Goal: Information Seeking & Learning: Find specific fact

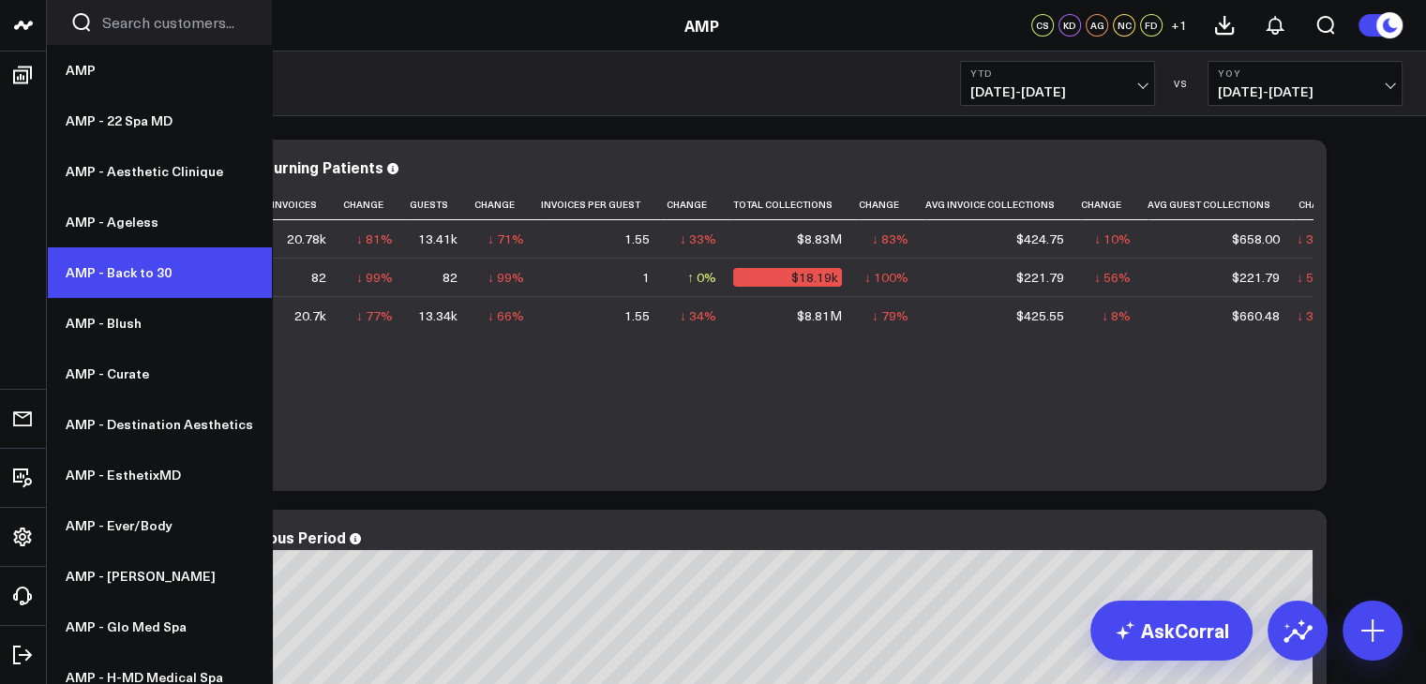
click at [164, 260] on link "AMP - Back to 30" at bounding box center [159, 272] width 225 height 51
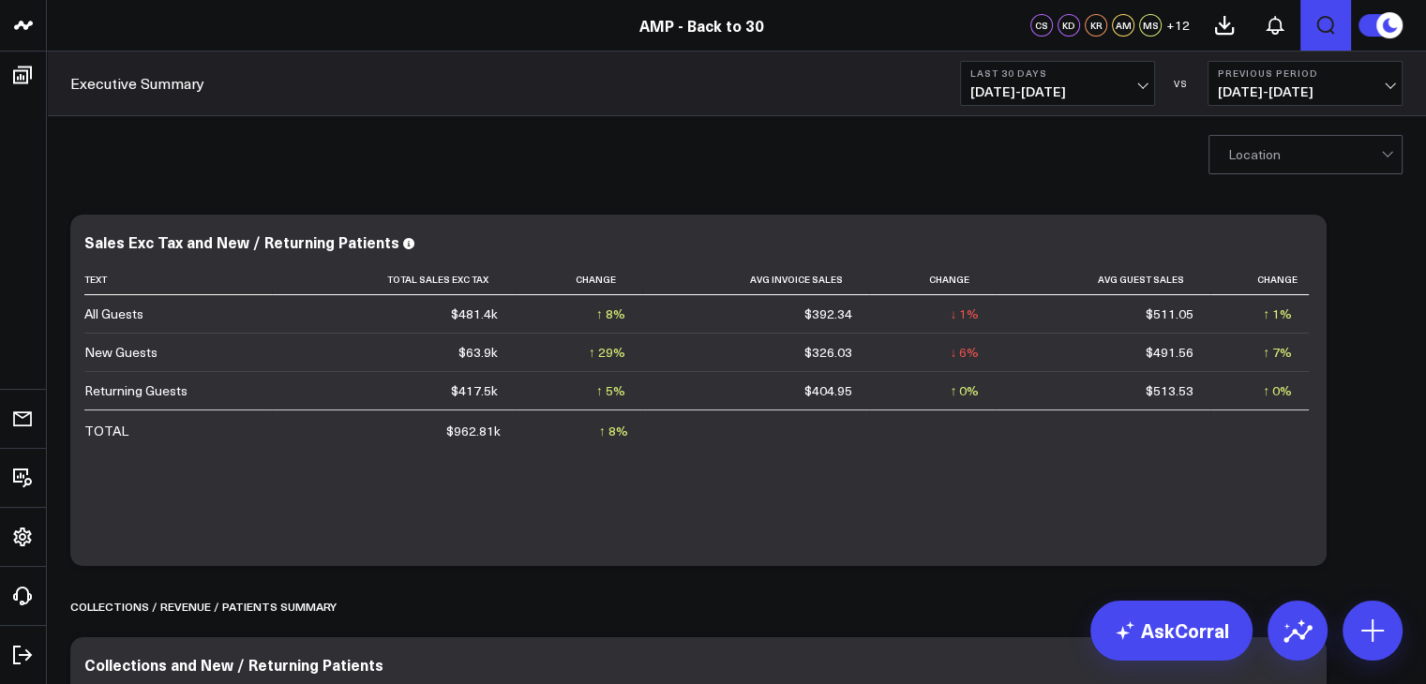
click at [1321, 28] on icon "Open search" at bounding box center [1325, 25] width 22 height 22
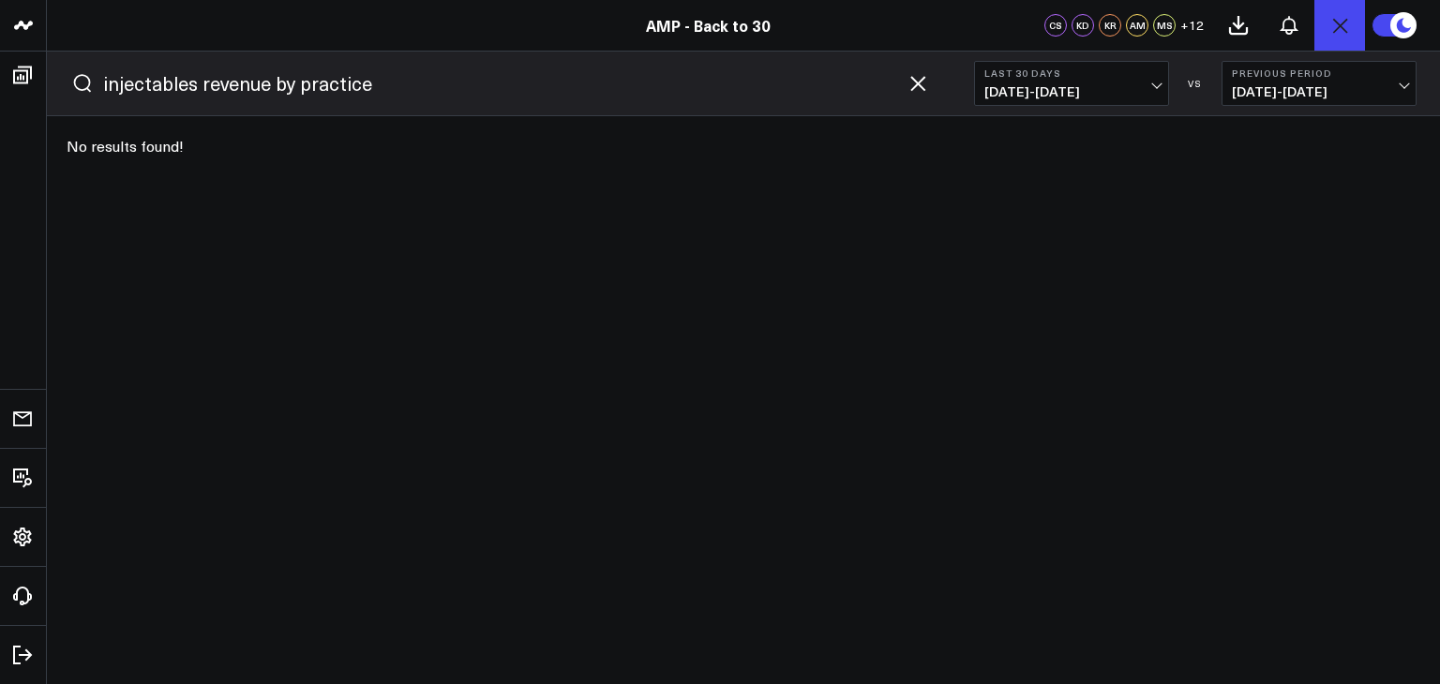
type input "injectables revenue by practice"
click at [71, 72] on button "submit" at bounding box center [82, 83] width 22 height 22
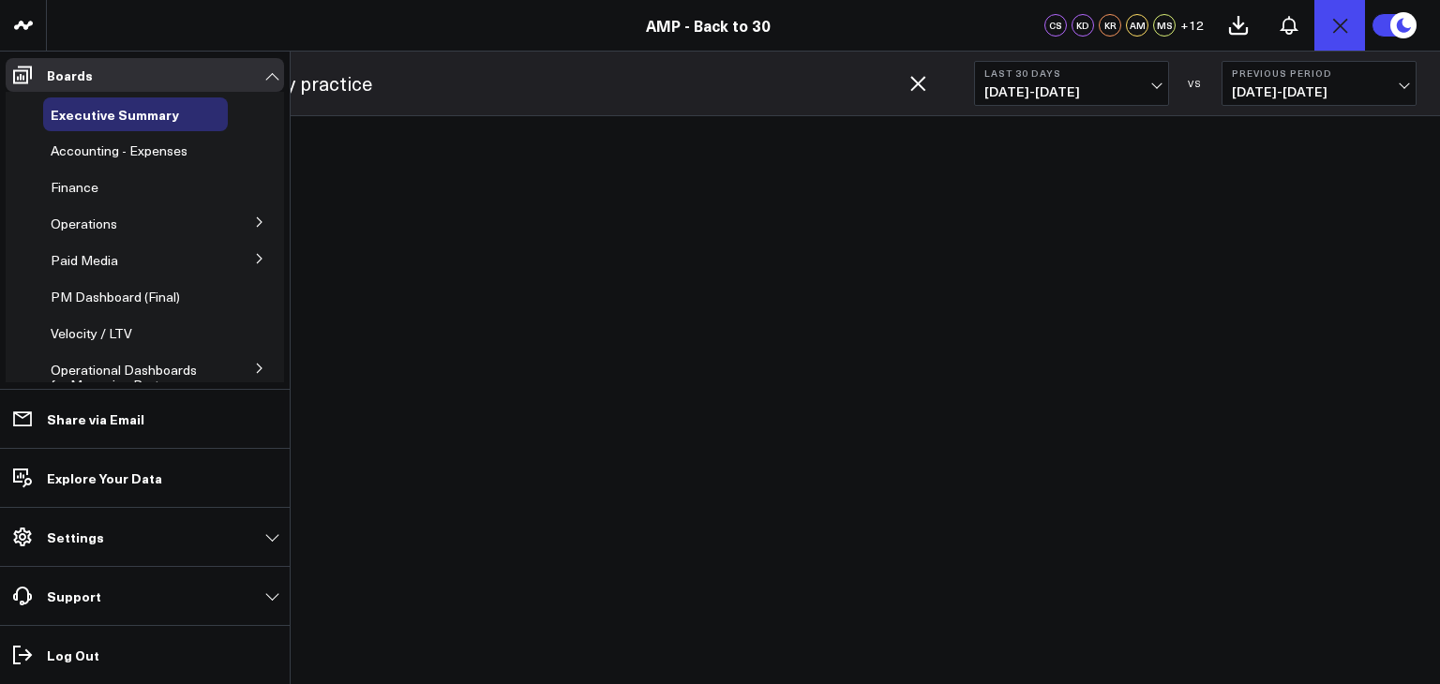
click at [254, 222] on icon at bounding box center [259, 222] width 11 height 11
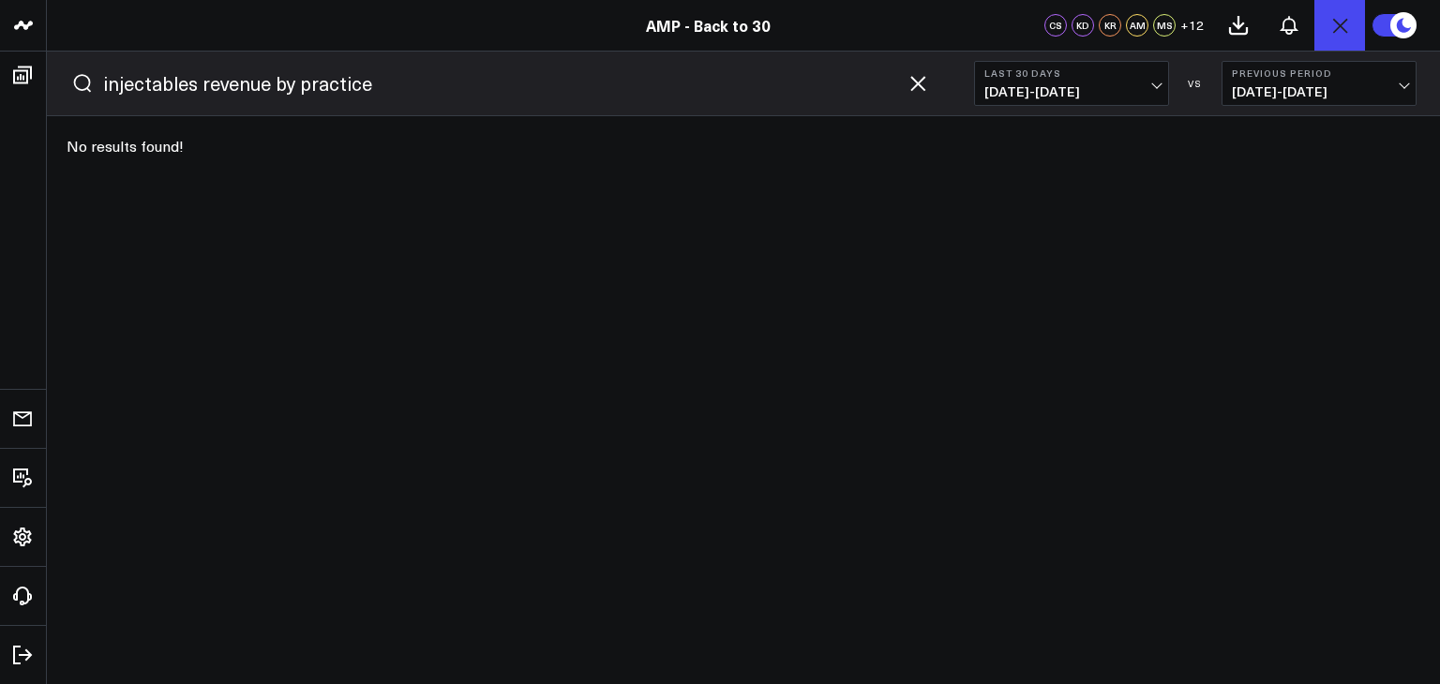
click at [916, 83] on icon "button" at bounding box center [917, 83] width 15 height 15
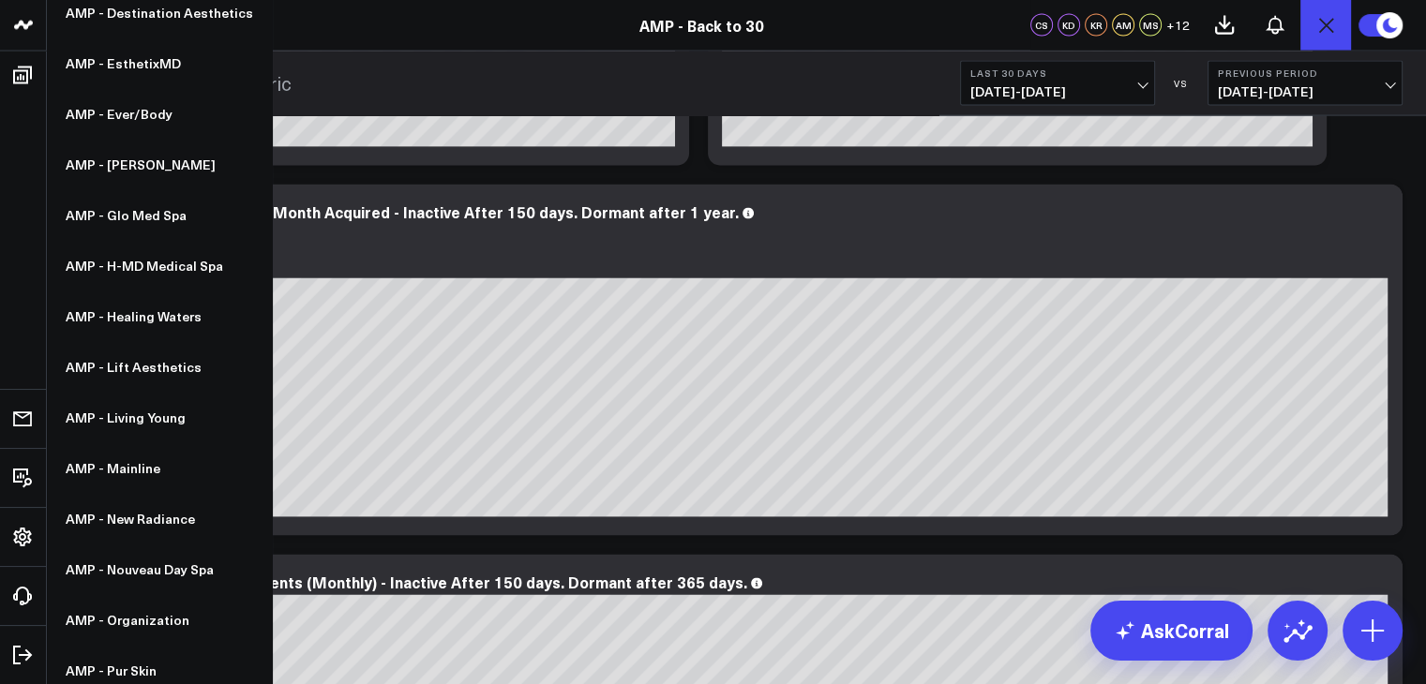
scroll to position [576, 0]
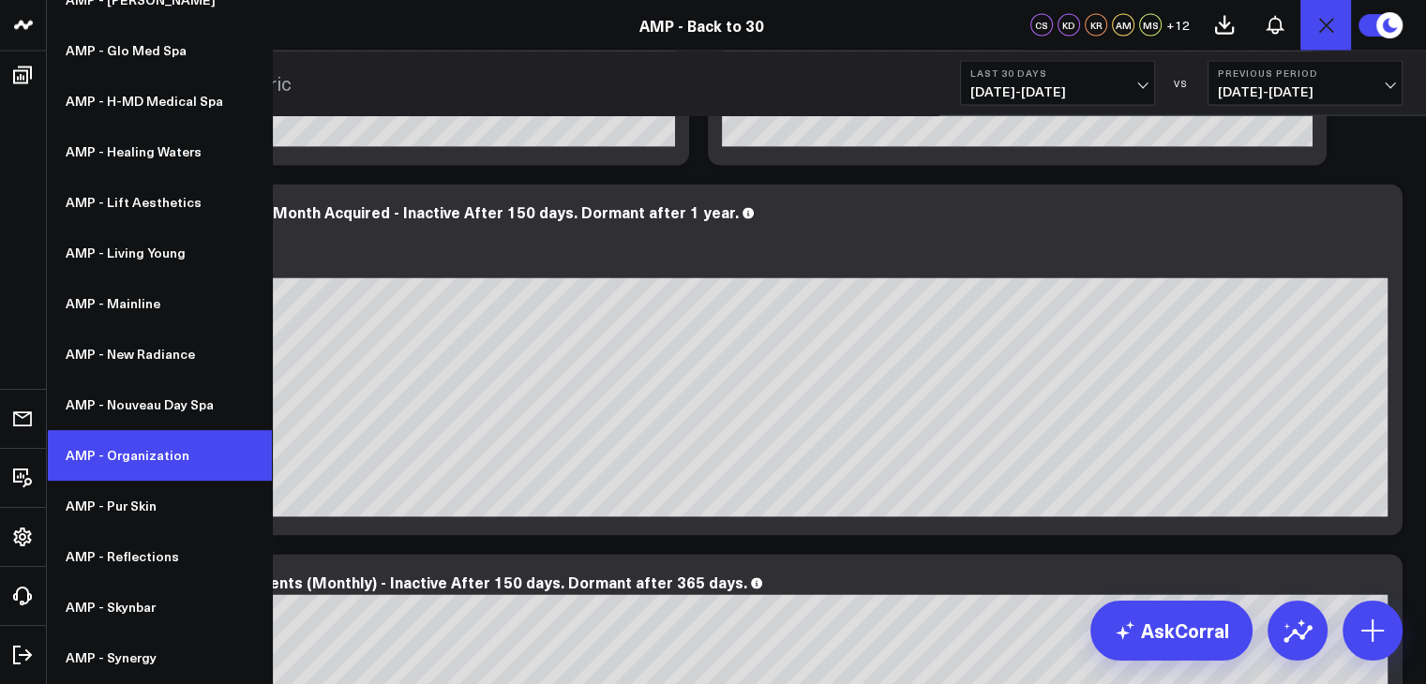
click at [151, 466] on link "AMP - Organization" at bounding box center [159, 456] width 225 height 51
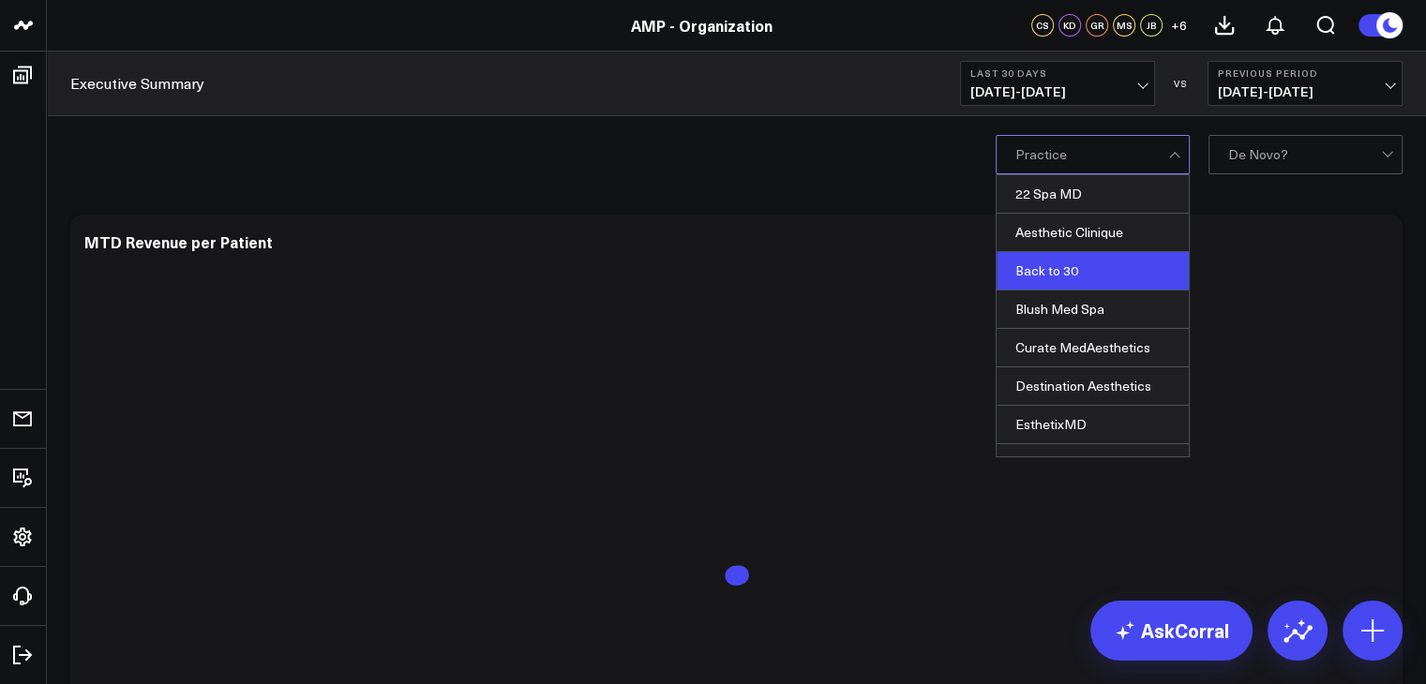
click at [1061, 273] on div "Back to 30" at bounding box center [1092, 271] width 192 height 38
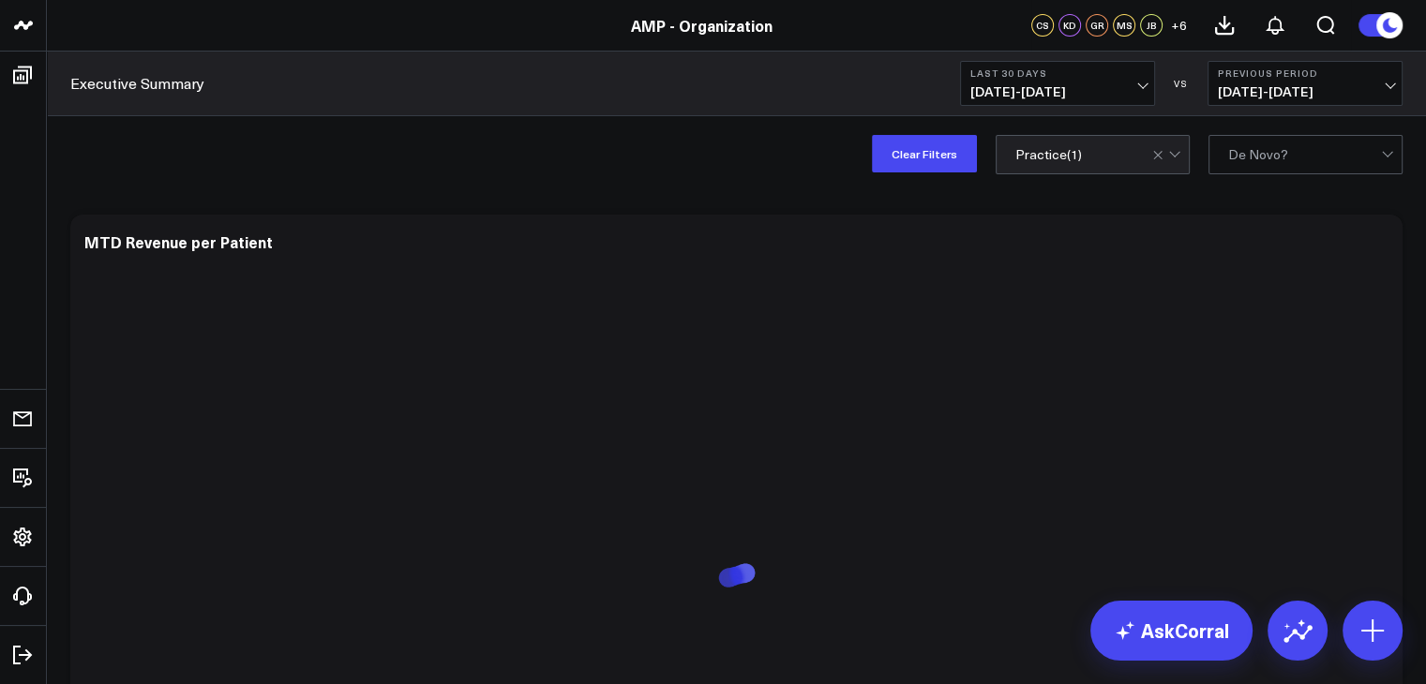
click at [788, 143] on div "Clear Filters option Back to 30, selected. Practice ( 1 ) De Novo?" at bounding box center [736, 153] width 1379 height 75
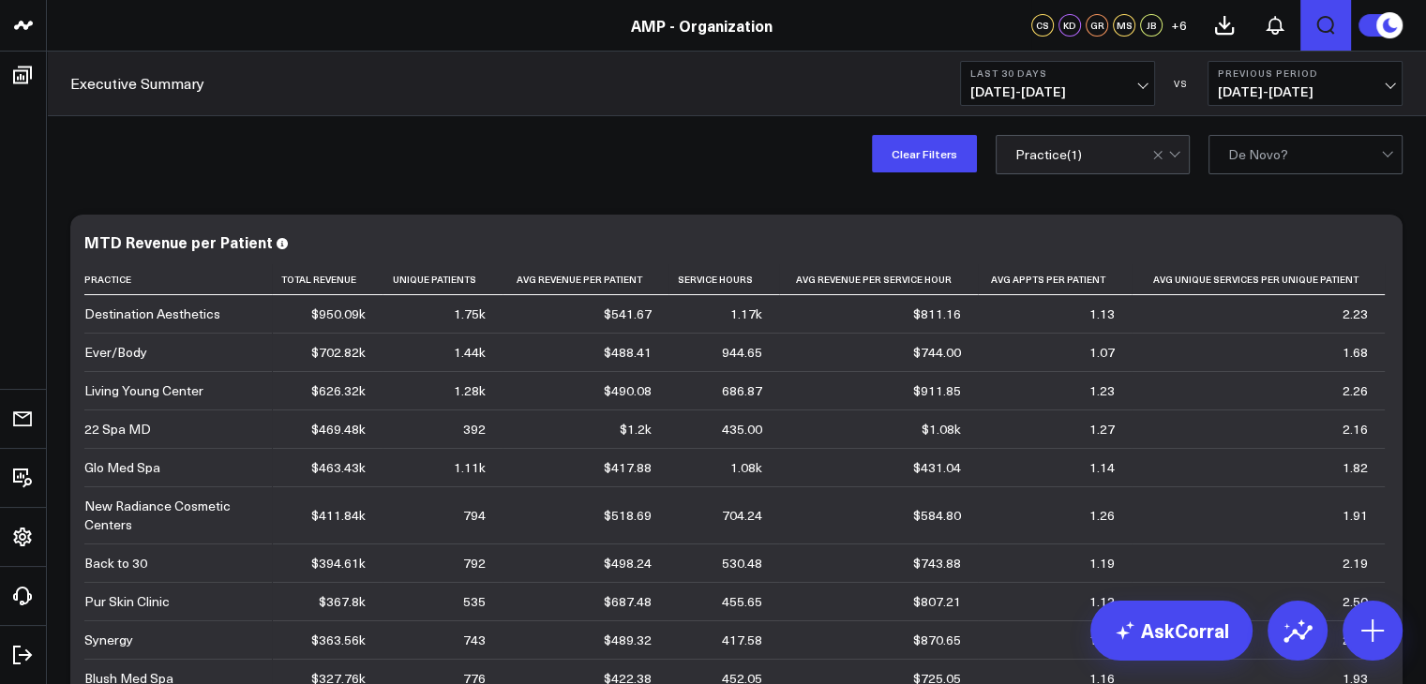
click at [1312, 17] on button "Open search" at bounding box center [1325, 25] width 51 height 51
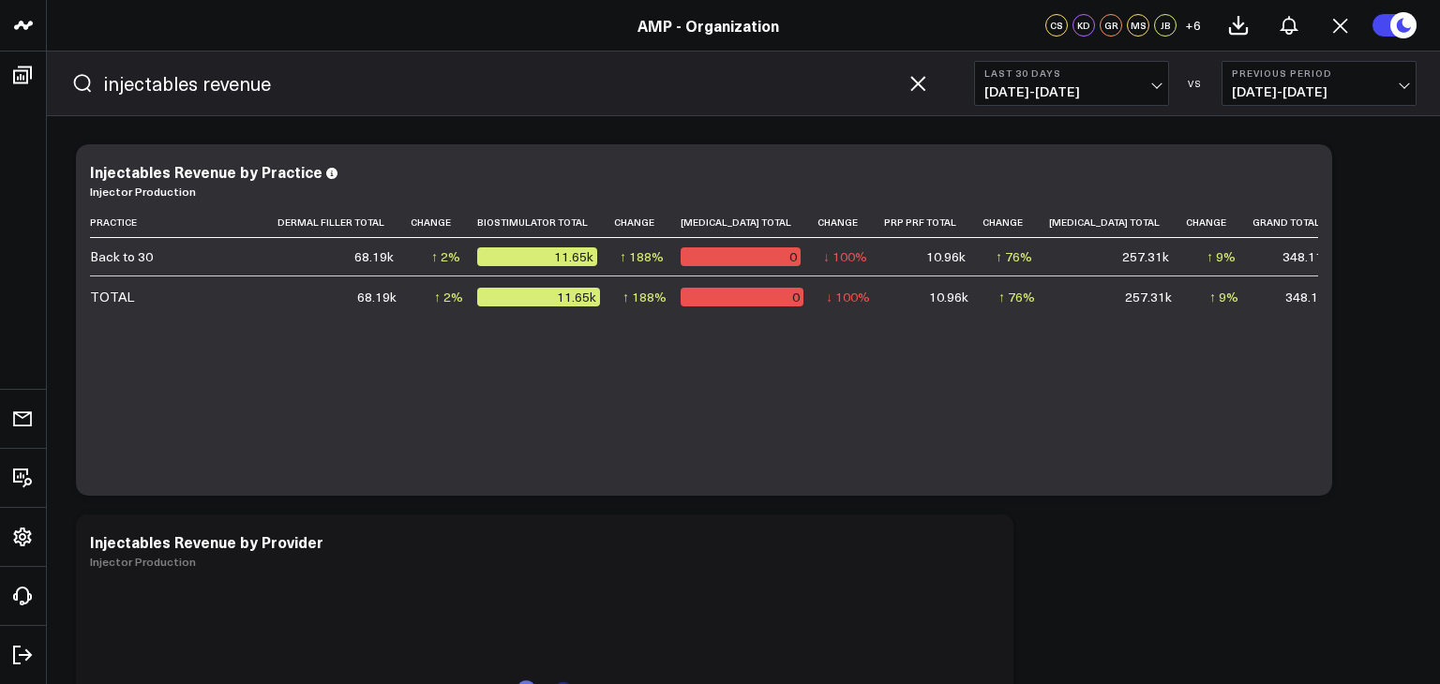
type input "injectables revenue"
click at [1158, 87] on span "[DATE] - [DATE]" at bounding box center [1071, 91] width 174 height 15
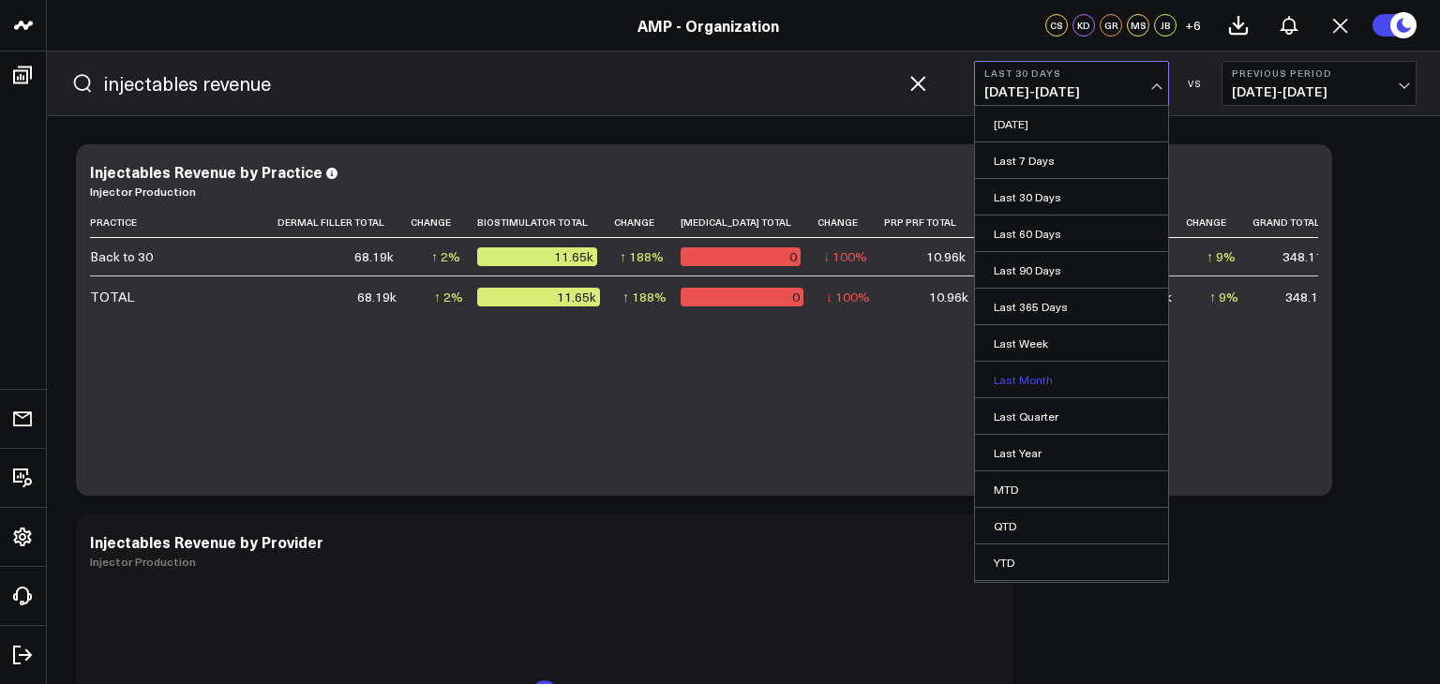
scroll to position [32, 0]
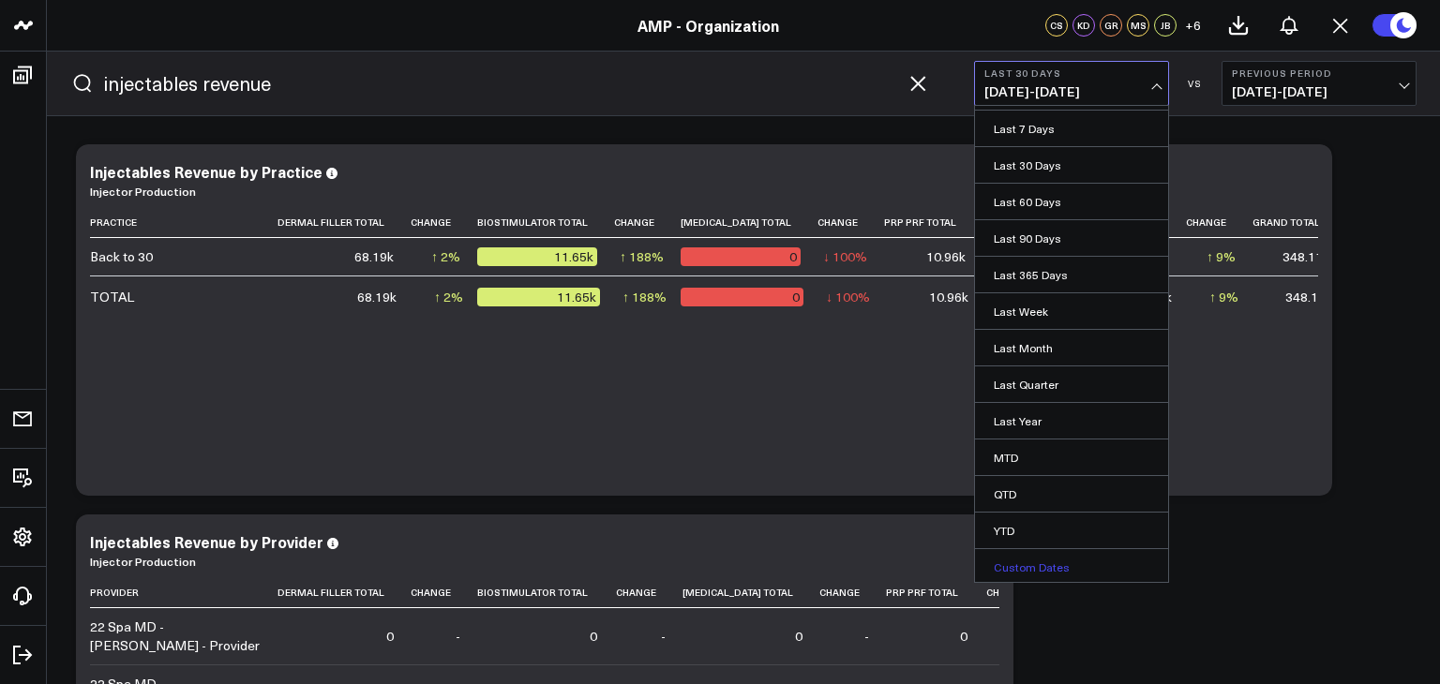
click at [1033, 566] on link "Custom Dates" at bounding box center [1071, 567] width 193 height 36
select select "7"
select select "2025"
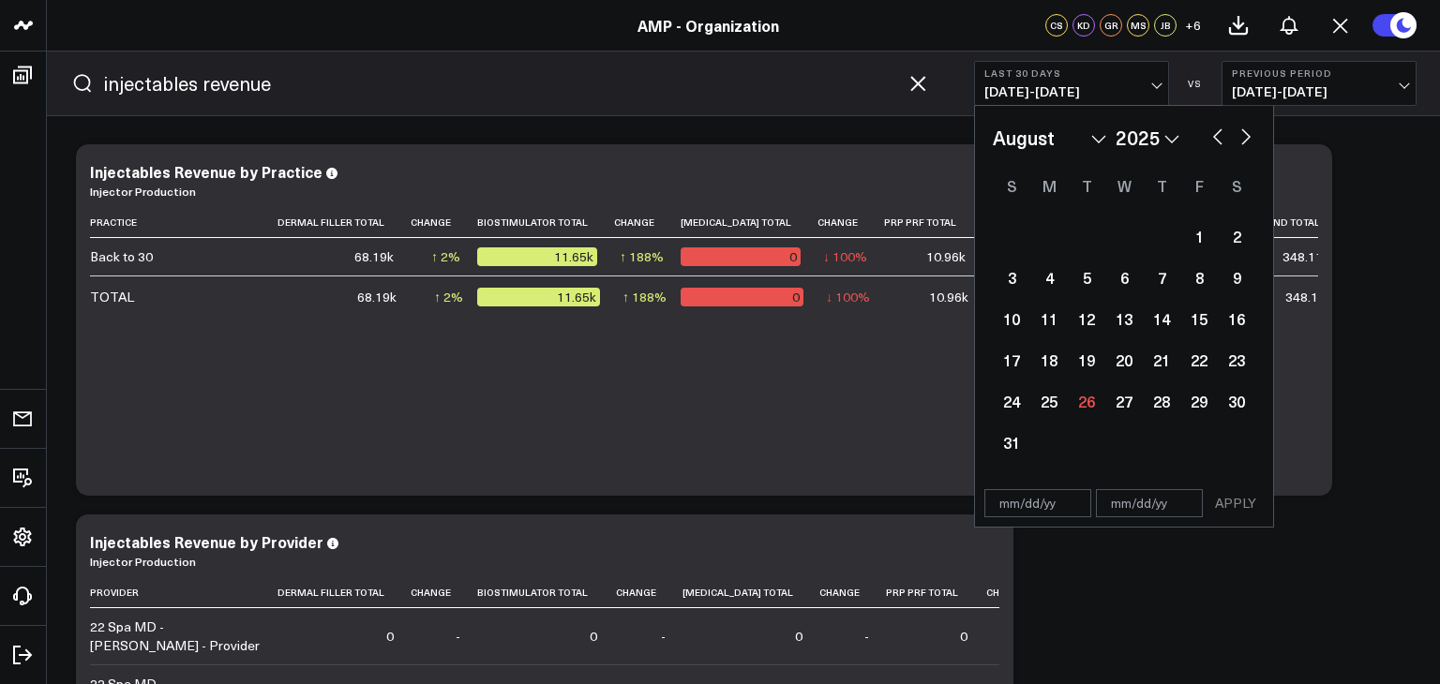
click at [1218, 140] on button "button" at bounding box center [1217, 135] width 19 height 22
select select "6"
select select "2025"
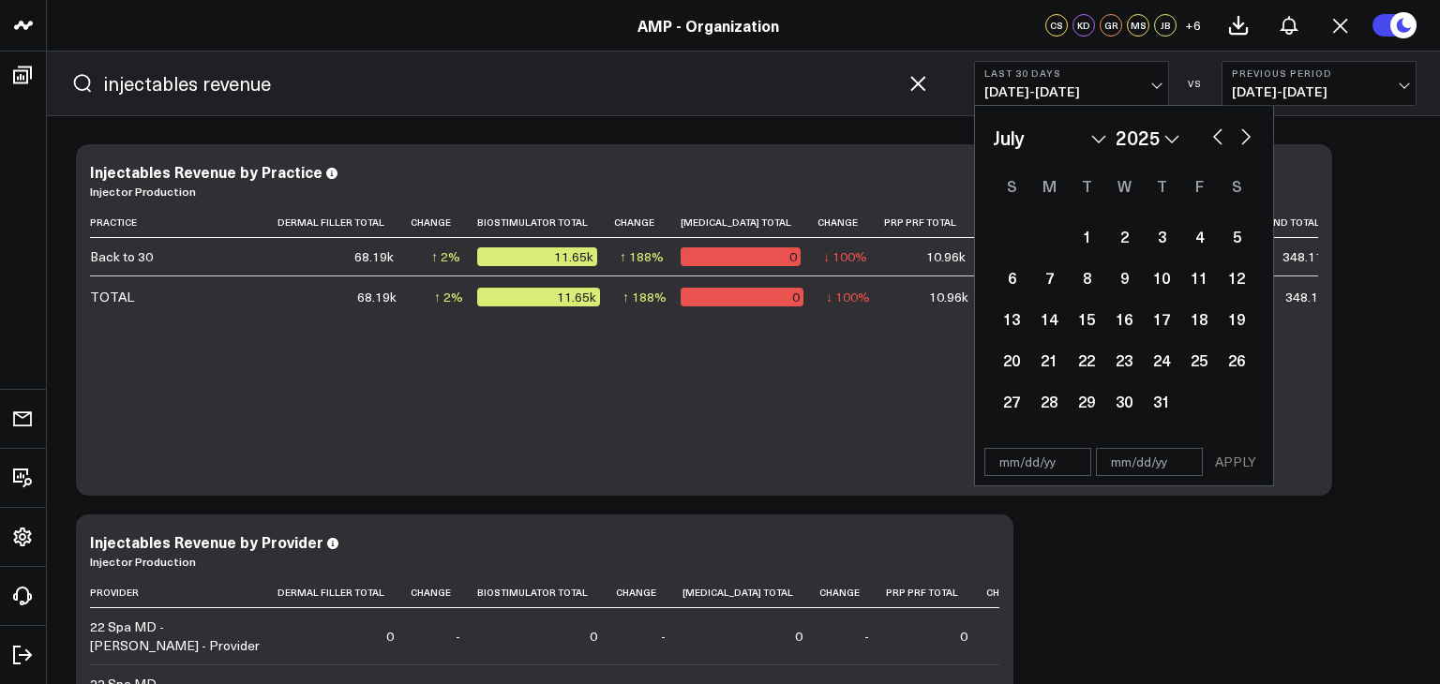
click at [1218, 140] on button "button" at bounding box center [1217, 135] width 19 height 22
select select "5"
select select "2025"
click at [1218, 140] on button "button" at bounding box center [1217, 135] width 19 height 22
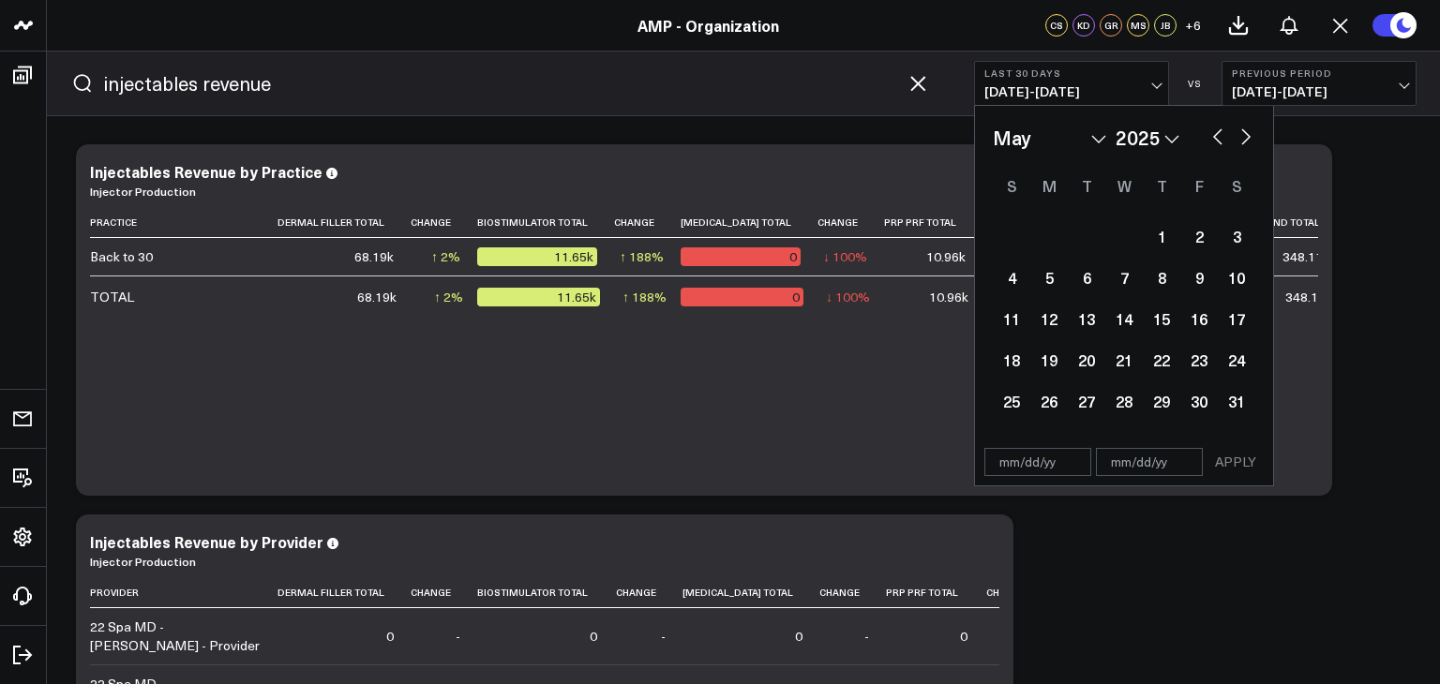
select select "3"
select select "2025"
click at [1218, 140] on button "button" at bounding box center [1217, 135] width 19 height 22
select select "2"
select select "2025"
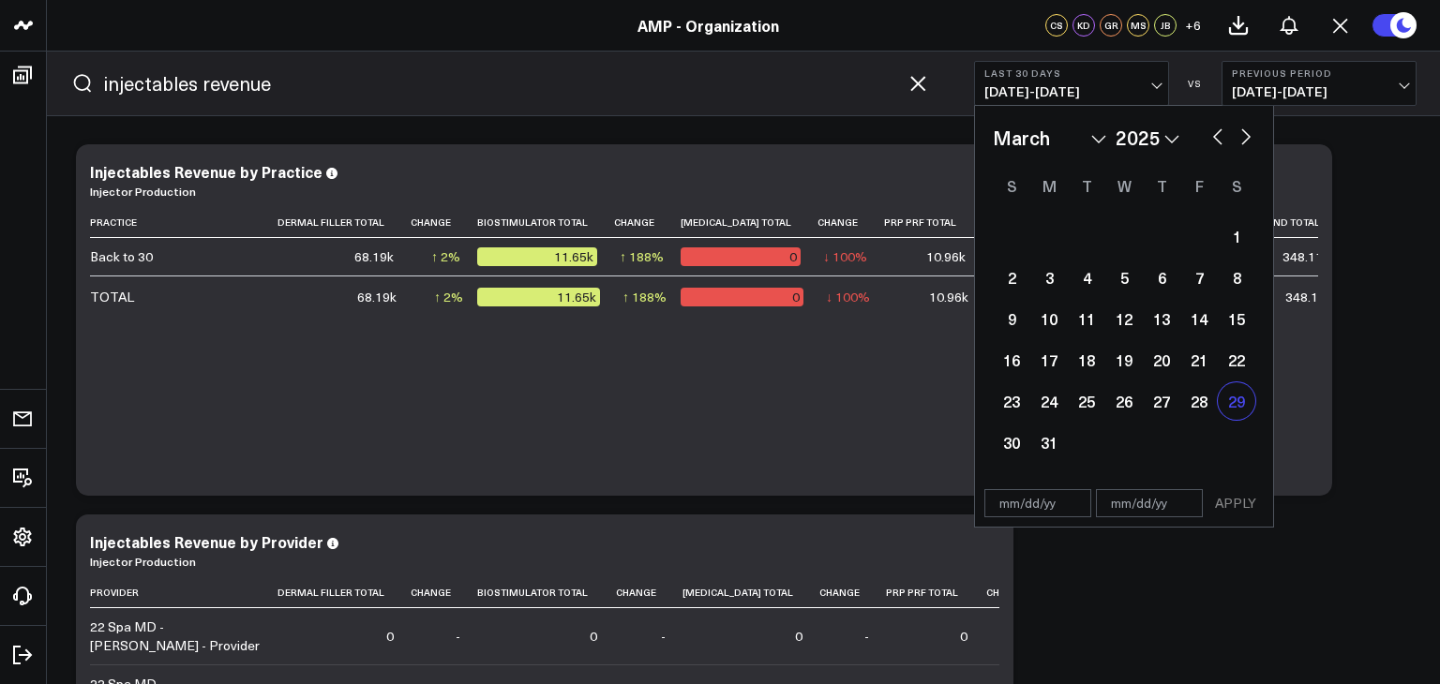
click at [1222, 411] on div "29" at bounding box center [1236, 400] width 37 height 37
type input "[DATE]"
select select "2"
select select "2025"
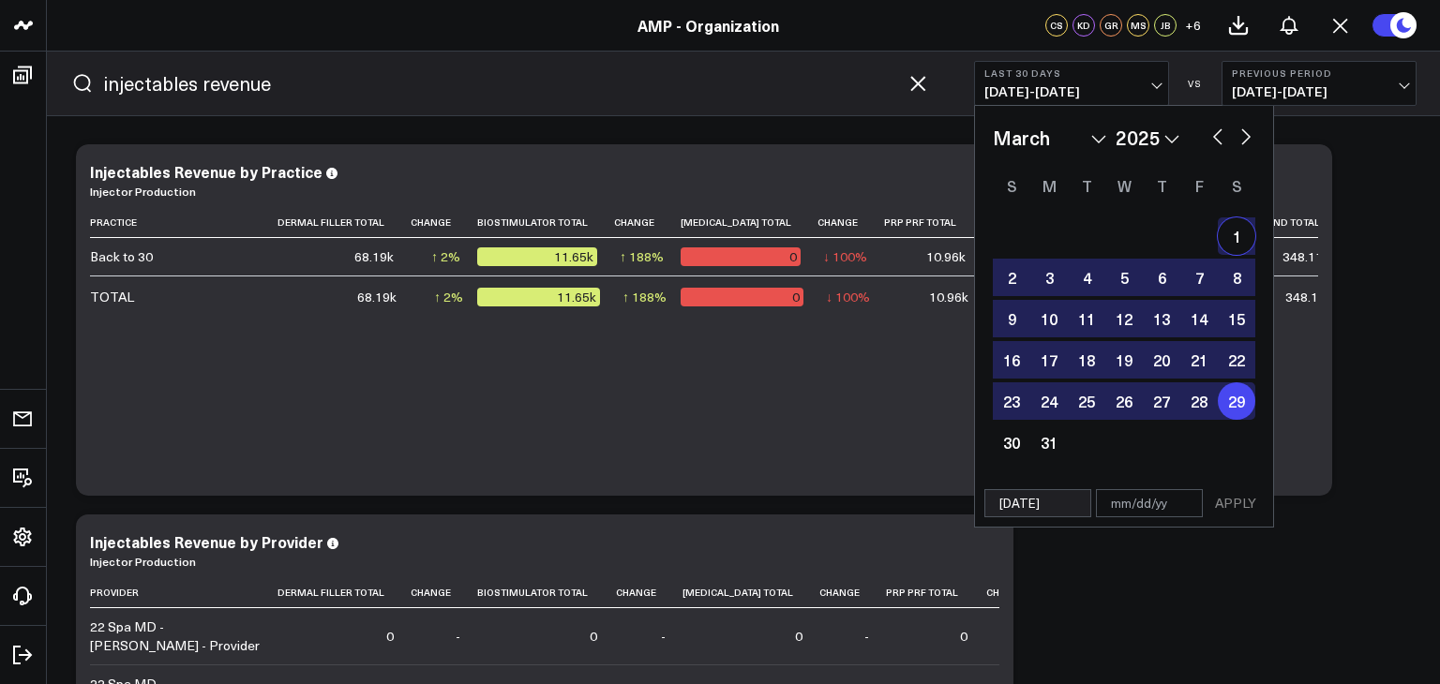
click at [1242, 148] on div "January February March April May June July August September October November [D…" at bounding box center [1124, 138] width 262 height 28
click at [1242, 137] on button "button" at bounding box center [1245, 135] width 19 height 22
select select "3"
select select "2025"
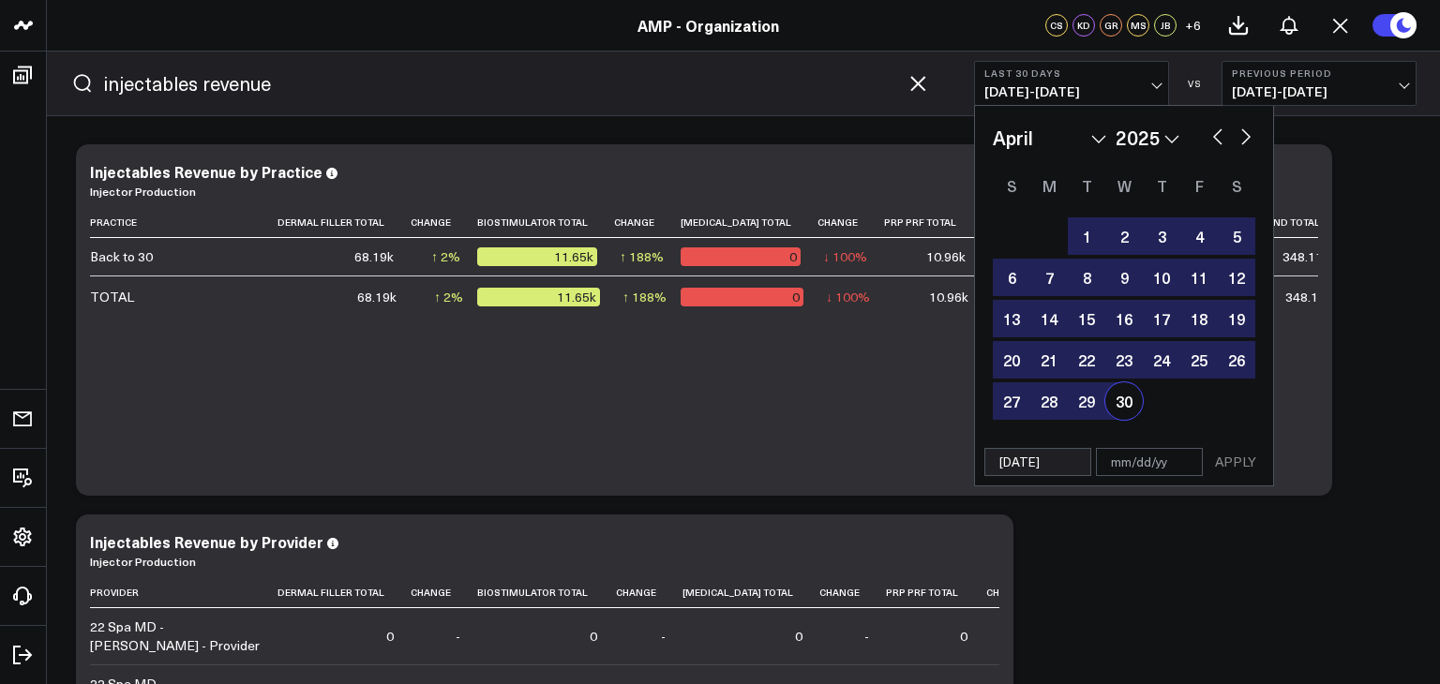
click at [1126, 402] on div "30" at bounding box center [1123, 400] width 37 height 37
type input "[DATE]"
select select "3"
select select "2025"
click at [1226, 466] on button "APPLY" at bounding box center [1235, 462] width 56 height 28
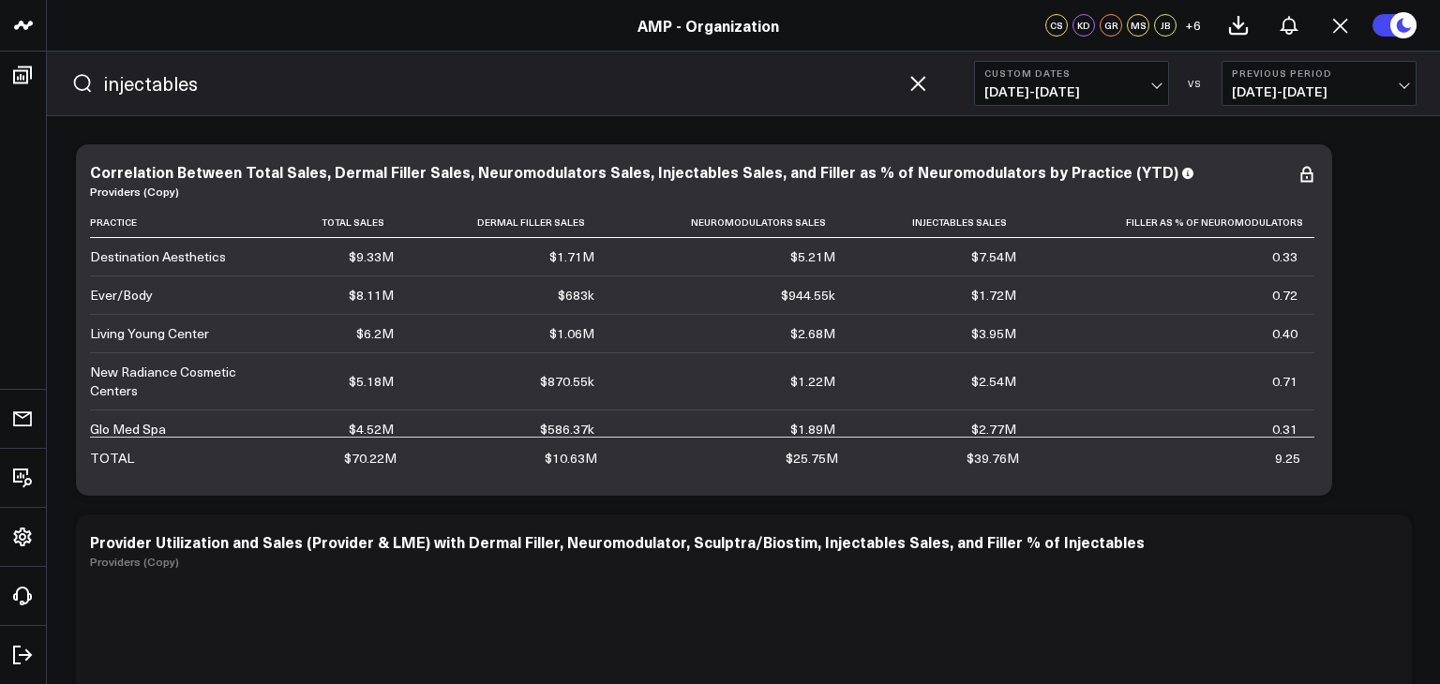
type input "injectables revenue"
